Goal: Information Seeking & Learning: Learn about a topic

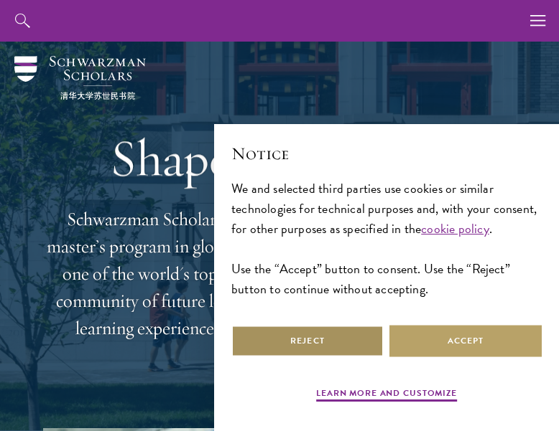
click at [332, 331] on button "Reject" at bounding box center [307, 341] width 152 height 32
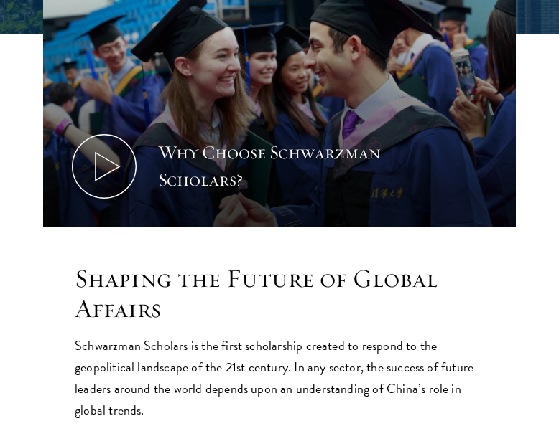
scroll to position [468, 0]
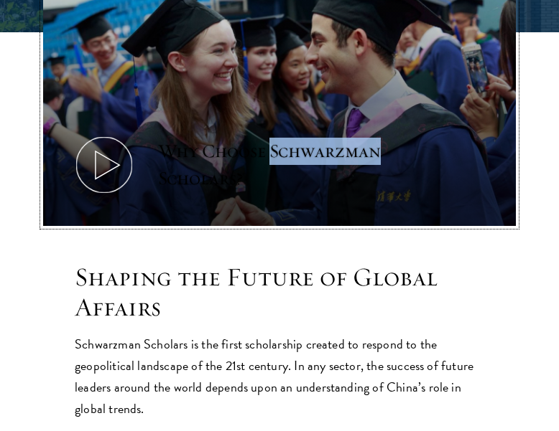
click at [197, 158] on div "Why Choose Schwarzman Scholars?" at bounding box center [291, 165] width 266 height 55
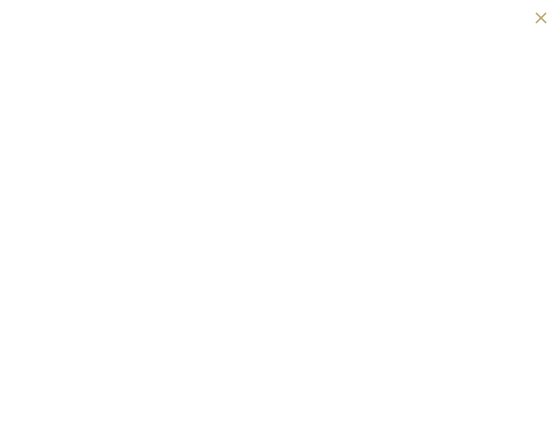
click at [536, 24] on button at bounding box center [541, 18] width 22 height 22
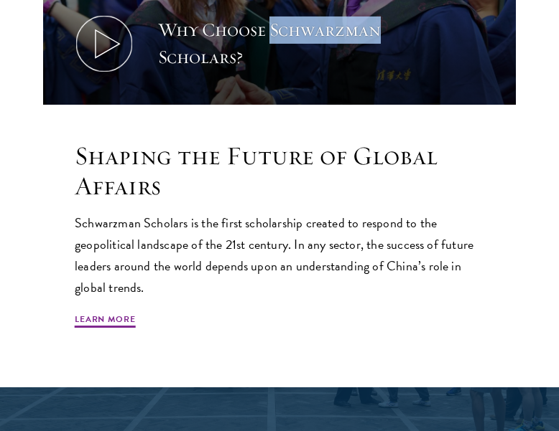
scroll to position [593, 0]
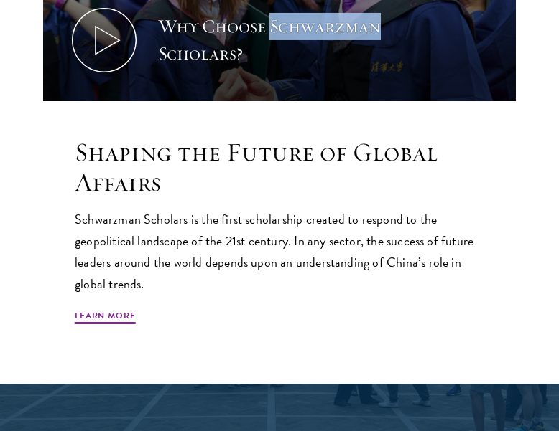
click at [353, 258] on p "Schwarzman Scholars is the first scholarship created to respond to the geopolit…" at bounding box center [279, 252] width 409 height 86
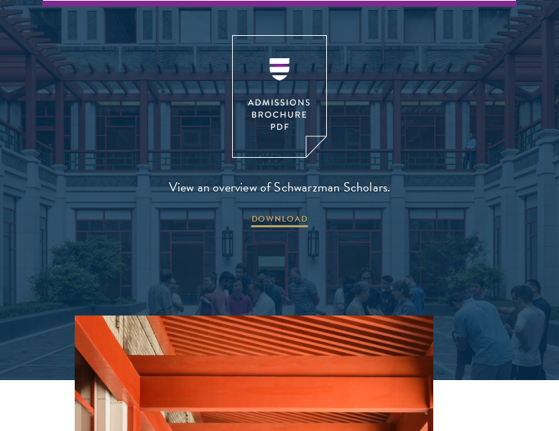
scroll to position [2812, 0]
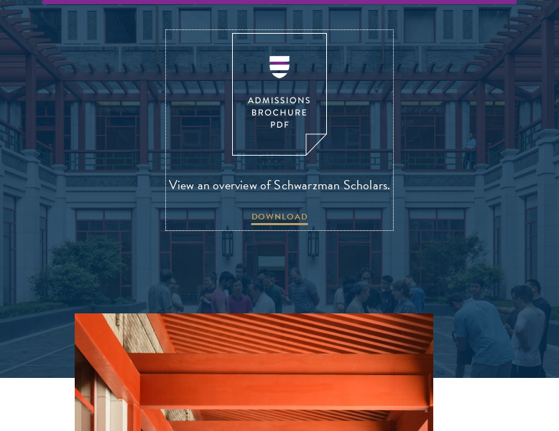
click at [266, 87] on img at bounding box center [279, 94] width 95 height 123
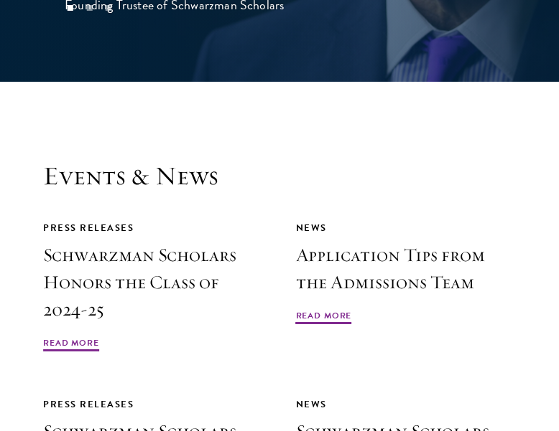
scroll to position [4243, 0]
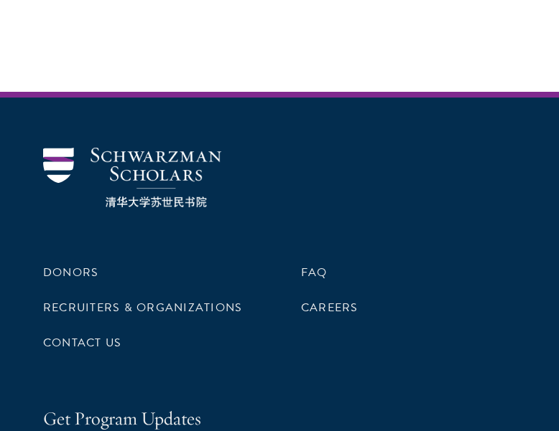
scroll to position [5797, 0]
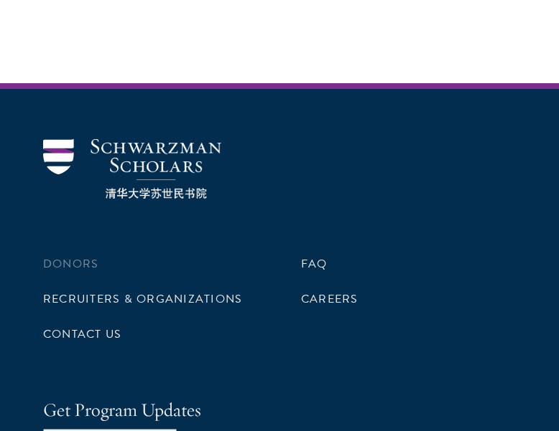
click at [98, 252] on li "Donors" at bounding box center [150, 264] width 215 height 24
click at [75, 256] on link "Donors" at bounding box center [70, 264] width 55 height 17
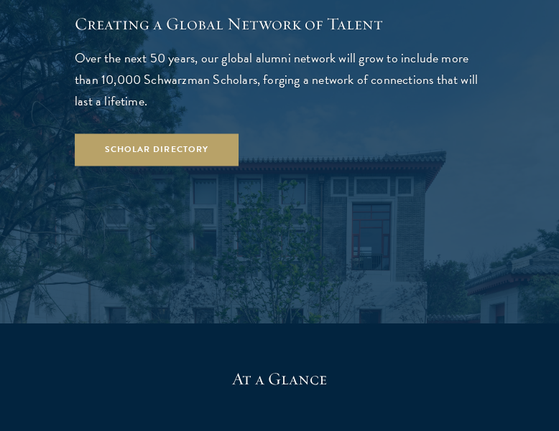
scroll to position [2583, 0]
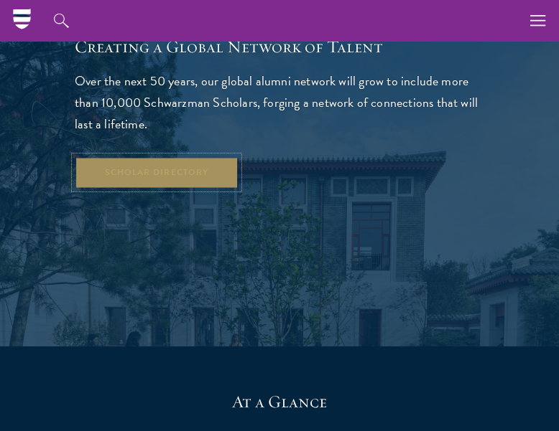
click at [215, 157] on link "Scholar Directory" at bounding box center [157, 173] width 164 height 32
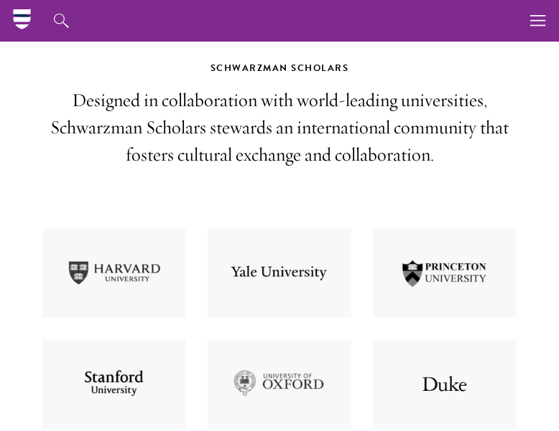
scroll to position [435, 0]
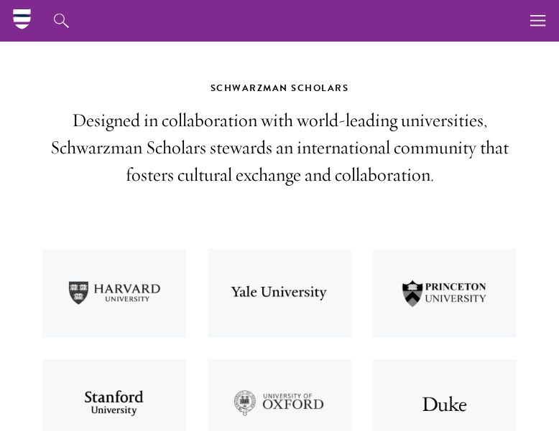
click at [131, 295] on img at bounding box center [114, 293] width 165 height 111
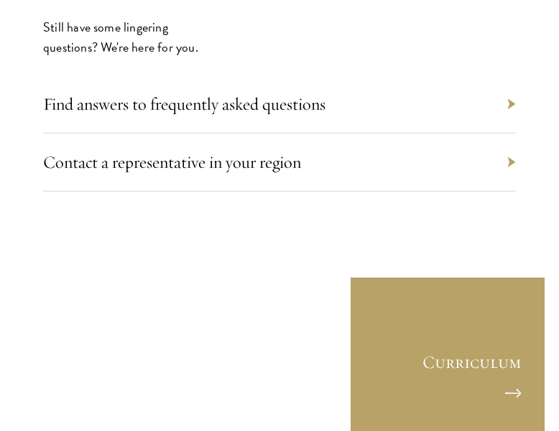
scroll to position [8221, 0]
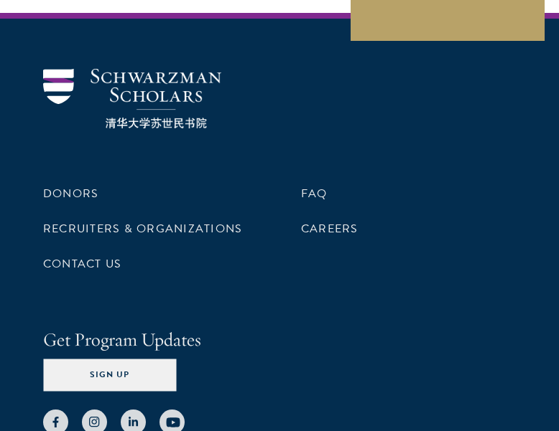
scroll to position [6475, 0]
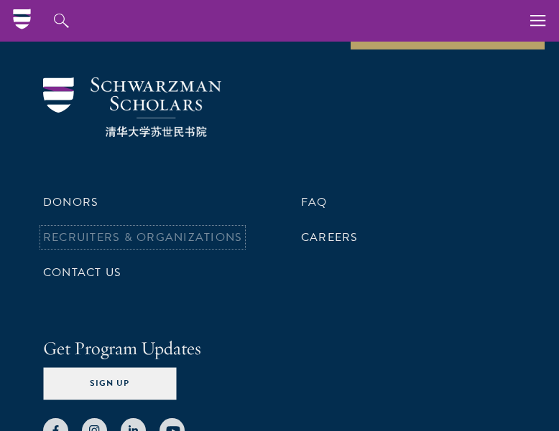
click at [132, 229] on link "Recruiters & Organizations" at bounding box center [142, 237] width 199 height 17
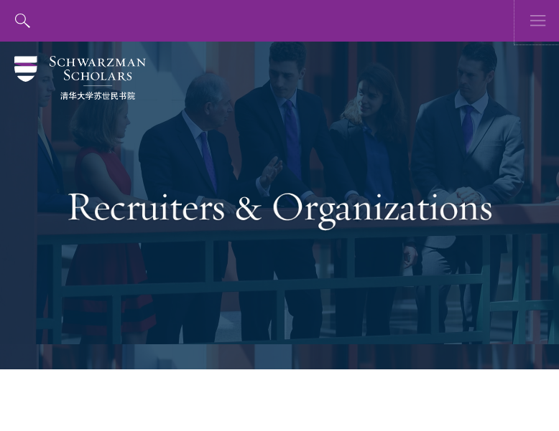
click at [534, 27] on icon "button" at bounding box center [538, 21] width 16 height 42
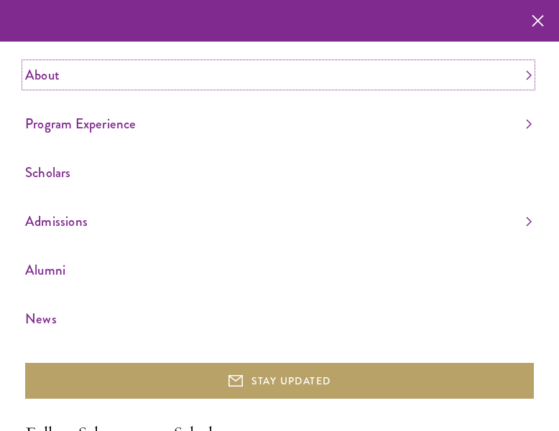
click at [62, 73] on link "About" at bounding box center [278, 75] width 506 height 24
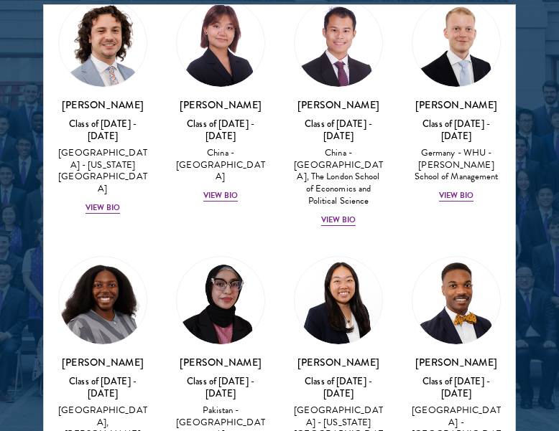
scroll to position [3409, 0]
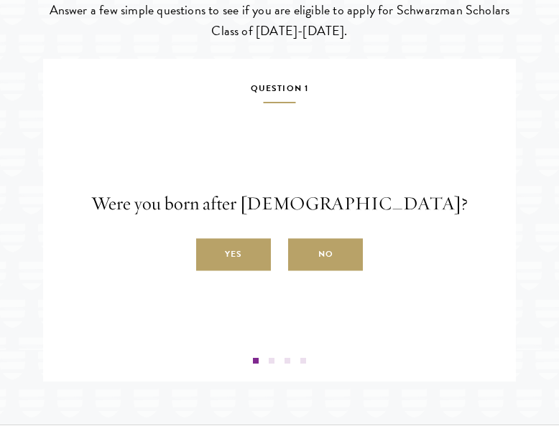
scroll to position [2169, 0]
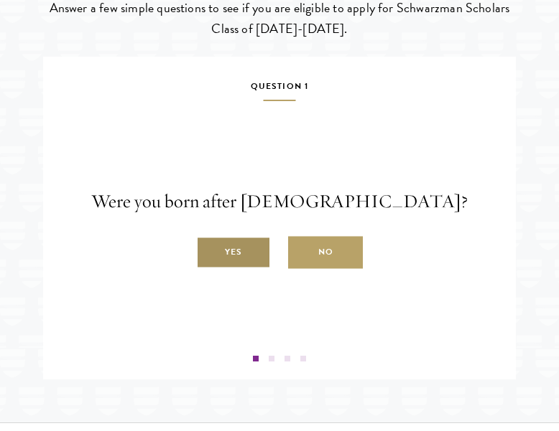
click at [247, 269] on label "Yes" at bounding box center [233, 253] width 75 height 32
click at [209, 251] on input "Yes" at bounding box center [202, 244] width 13 height 13
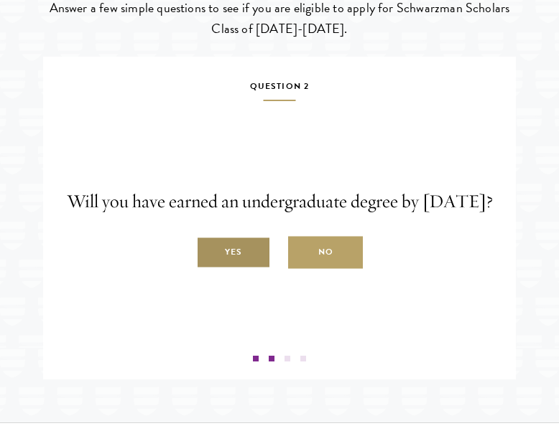
click at [248, 269] on label "Yes" at bounding box center [233, 253] width 75 height 32
click at [209, 251] on input "Yes" at bounding box center [202, 244] width 13 height 13
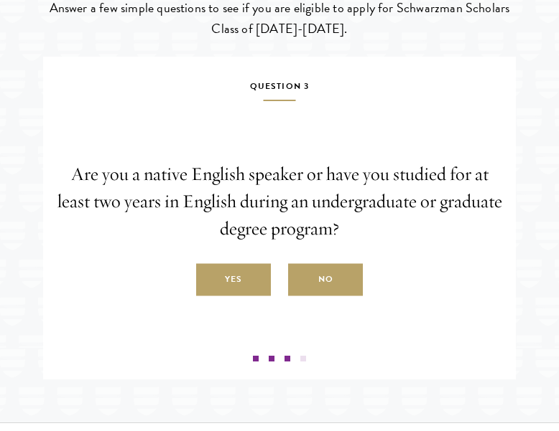
click at [248, 291] on label "Yes" at bounding box center [233, 280] width 75 height 32
click at [209, 279] on input "Yes" at bounding box center [202, 272] width 13 height 13
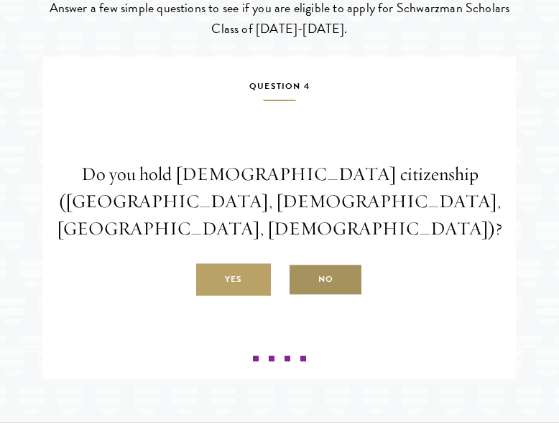
click at [311, 279] on label "No" at bounding box center [325, 280] width 75 height 32
click at [301, 279] on input "No" at bounding box center [294, 272] width 13 height 13
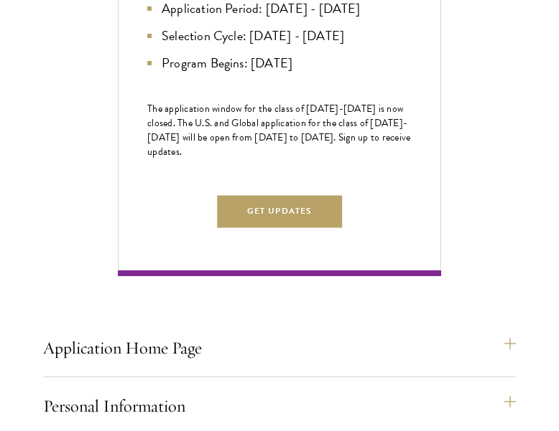
scroll to position [782, 0]
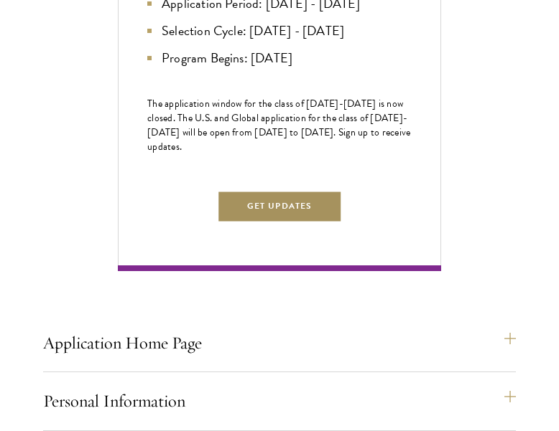
click at [268, 223] on button "Get Updates" at bounding box center [279, 206] width 125 height 32
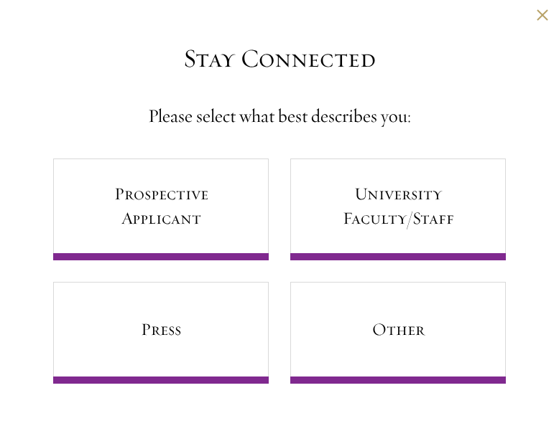
click at [538, 21] on div "Back" at bounding box center [279, 26] width 559 height 34
click at [539, 16] on button at bounding box center [542, 15] width 12 height 12
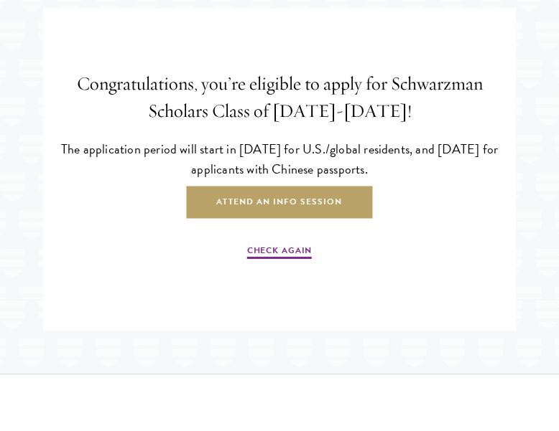
scroll to position [2210, 0]
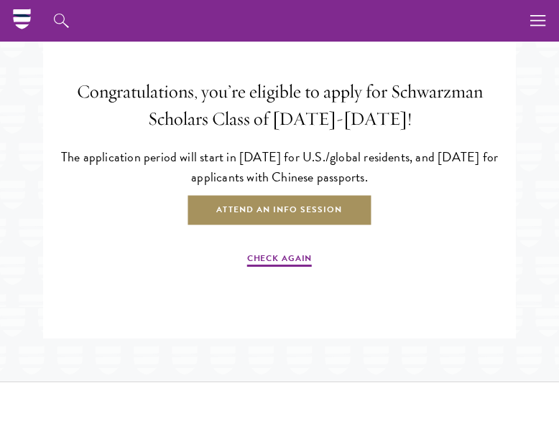
click at [272, 227] on link "Attend an Info Session" at bounding box center [279, 211] width 186 height 32
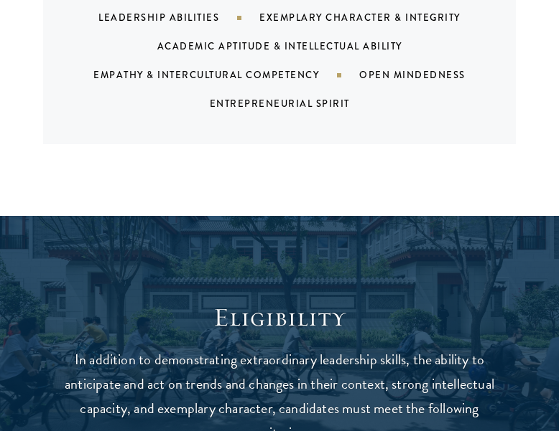
scroll to position [1455, 0]
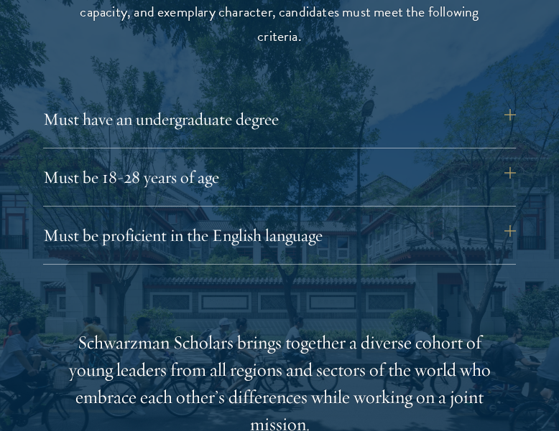
scroll to position [1820, 0]
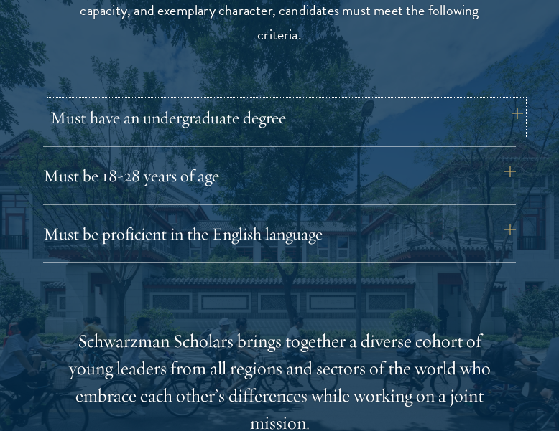
click at [500, 114] on button "Must have an undergraduate degree" at bounding box center [286, 118] width 472 height 34
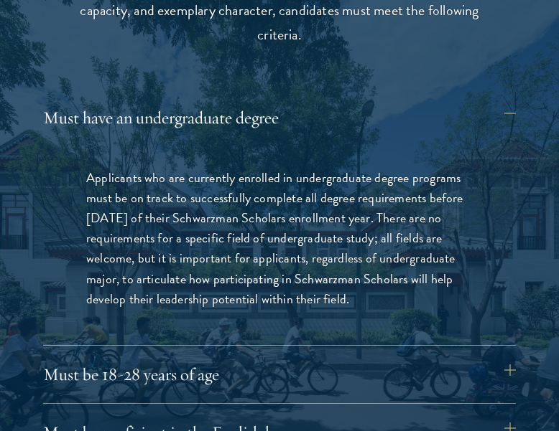
click at [500, 355] on div "Must have an undergraduate degree Applicants who are currently enrolled in unde…" at bounding box center [279, 282] width 472 height 362
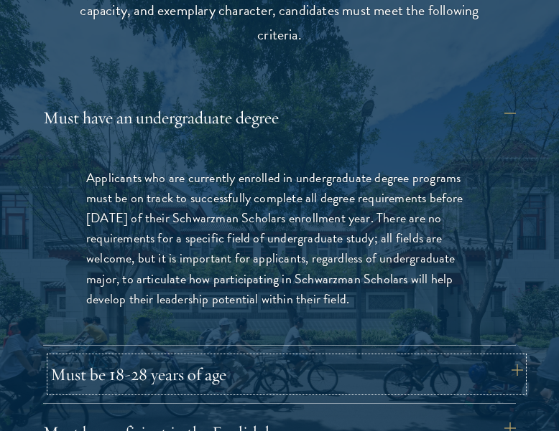
click at [493, 366] on button "Must be 18-28 years of age" at bounding box center [286, 375] width 472 height 34
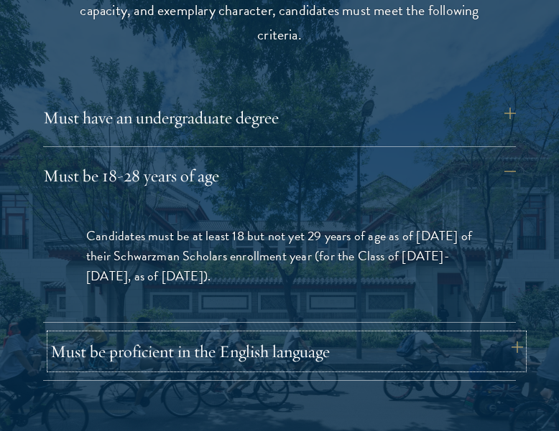
click at [390, 351] on button "Must be proficient in the English language" at bounding box center [286, 352] width 472 height 34
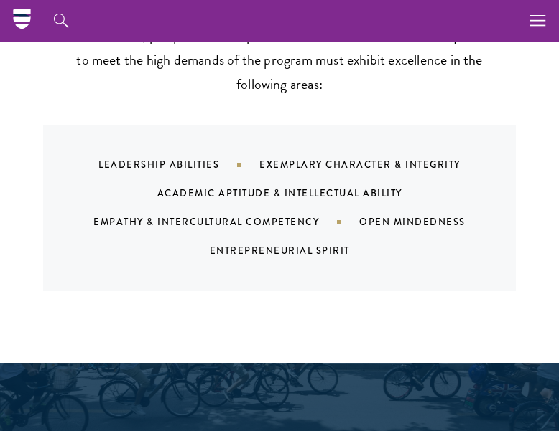
scroll to position [0, 0]
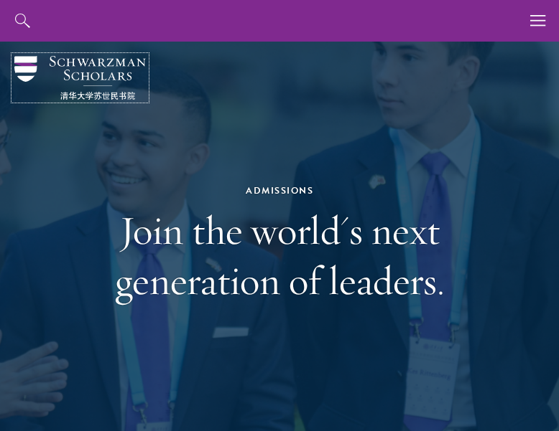
click at [45, 68] on img at bounding box center [79, 78] width 131 height 44
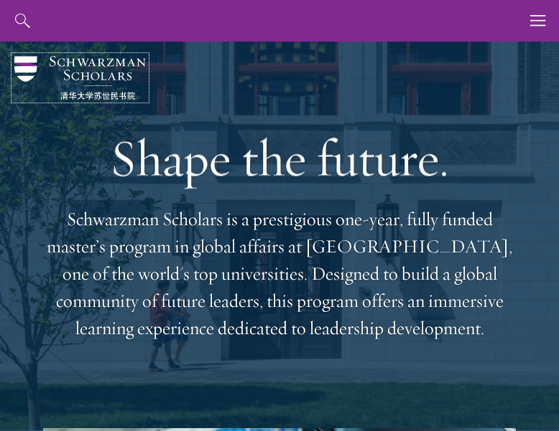
click at [88, 60] on img at bounding box center [79, 78] width 131 height 44
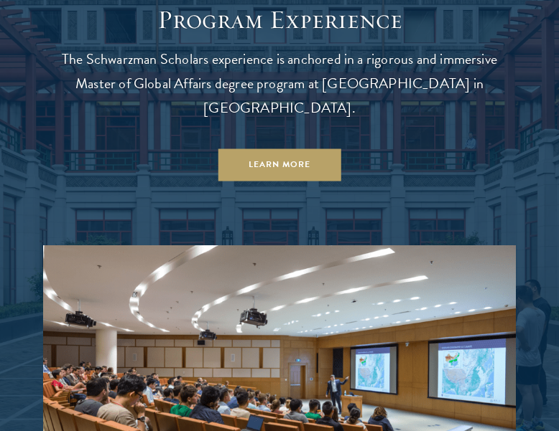
scroll to position [1065, 0]
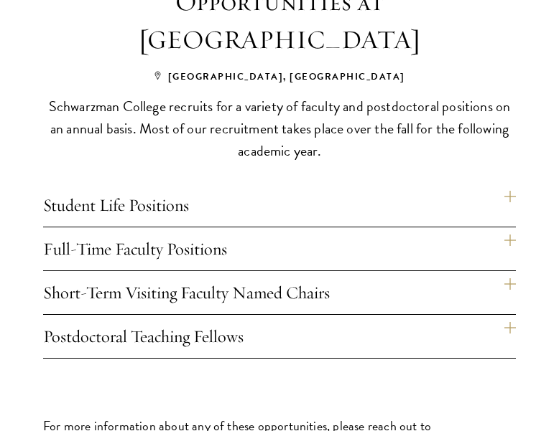
scroll to position [1028, 0]
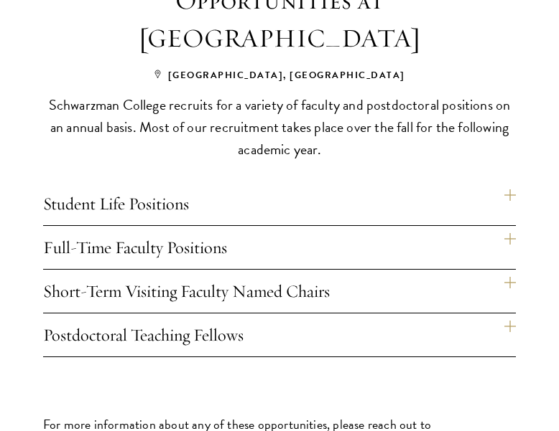
click at [390, 200] on h4 "Student Life Positions" at bounding box center [279, 203] width 472 height 43
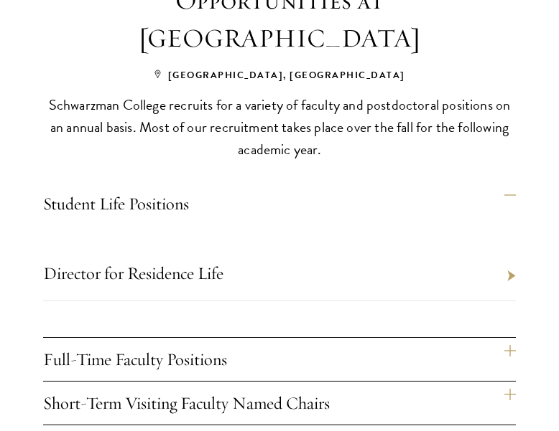
click at [304, 357] on h4 "Full-Time Faculty Positions" at bounding box center [279, 359] width 472 height 43
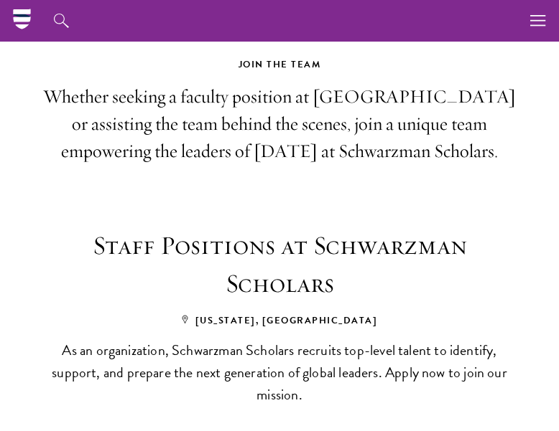
scroll to position [346, 0]
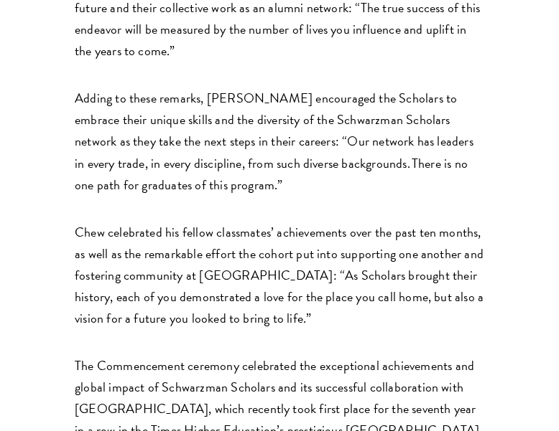
scroll to position [1348, 0]
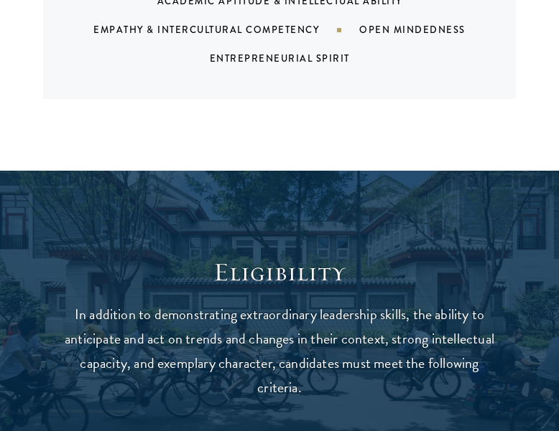
scroll to position [1752, 0]
